Goal: Entertainment & Leisure: Consume media (video, audio)

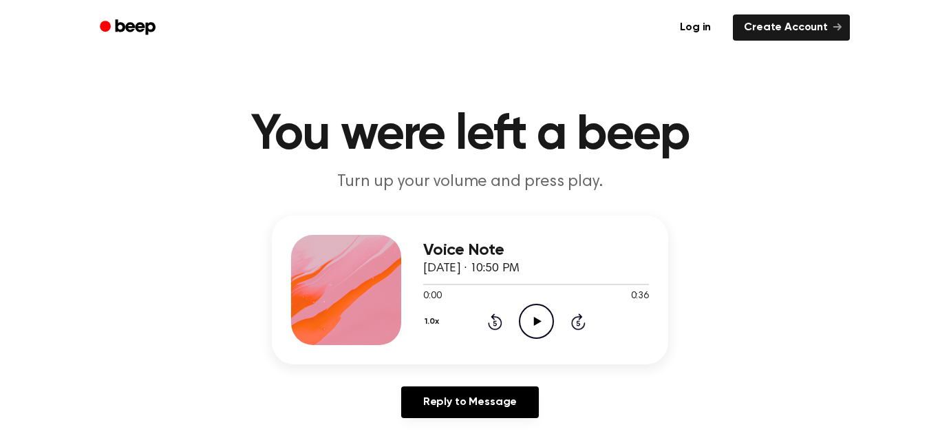
click at [544, 316] on icon "Play Audio" at bounding box center [536, 321] width 35 height 35
click at [544, 304] on icon "Play Audio" at bounding box center [536, 321] width 35 height 35
click at [529, 320] on icon "Play Audio" at bounding box center [536, 321] width 35 height 35
click at [536, 315] on icon "Play Audio" at bounding box center [536, 321] width 35 height 35
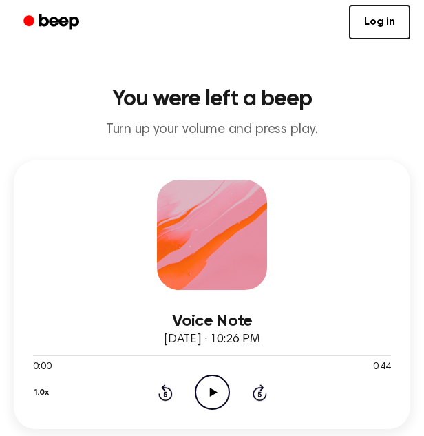
click at [224, 395] on icon "Play Audio" at bounding box center [212, 391] width 35 height 35
click at [209, 385] on icon "Play Audio" at bounding box center [212, 391] width 35 height 35
click at [210, 390] on icon at bounding box center [213, 392] width 8 height 9
click at [206, 389] on icon "Play Audio" at bounding box center [212, 391] width 35 height 35
click at [236, 401] on div "1.0x Rewind 5 seconds Play Audio Skip 5 seconds" at bounding box center [212, 391] width 358 height 35
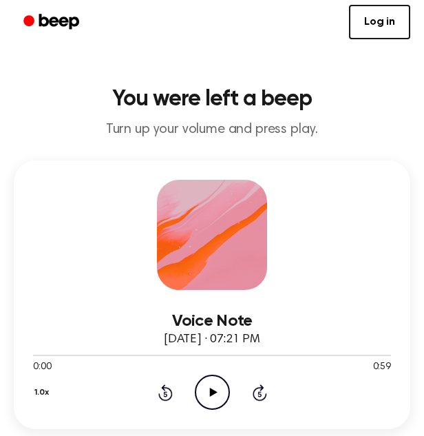
click at [215, 400] on icon "Play Audio" at bounding box center [212, 391] width 35 height 35
click at [41, 400] on button "1.0x" at bounding box center [43, 392] width 21 height 23
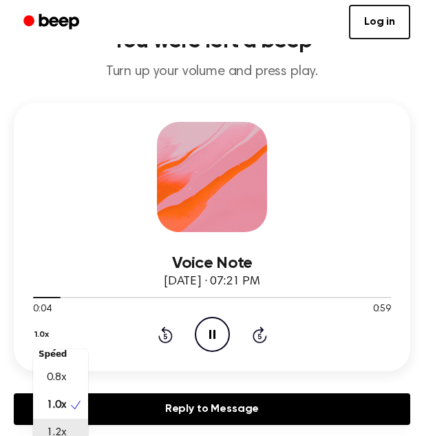
scroll to position [70, 0]
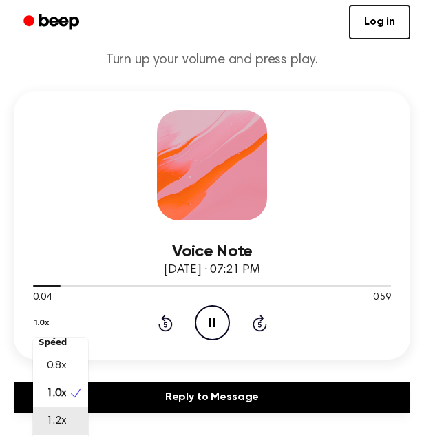
click at [72, 432] on div "1.2x" at bounding box center [60, 421] width 55 height 28
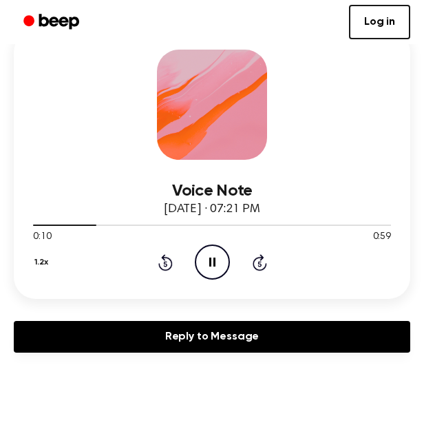
scroll to position [134, 0]
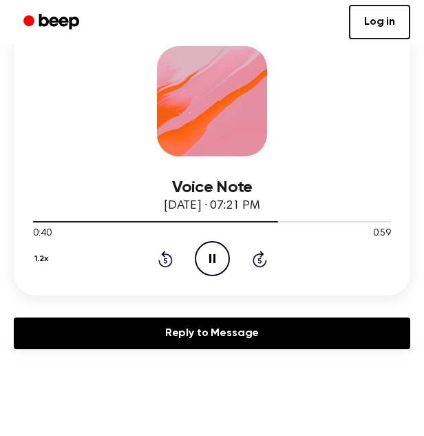
click at [50, 258] on button "1.2x" at bounding box center [43, 258] width 20 height 23
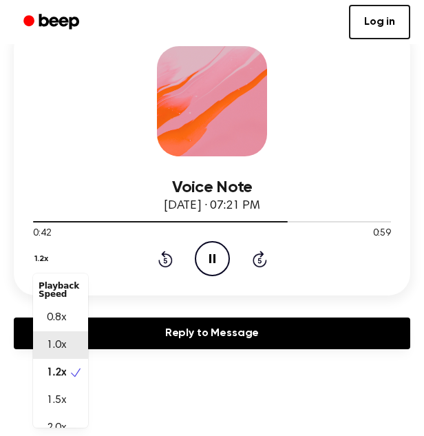
click at [55, 345] on span "1.0x" at bounding box center [56, 345] width 19 height 17
